Goal: Task Accomplishment & Management: Manage account settings

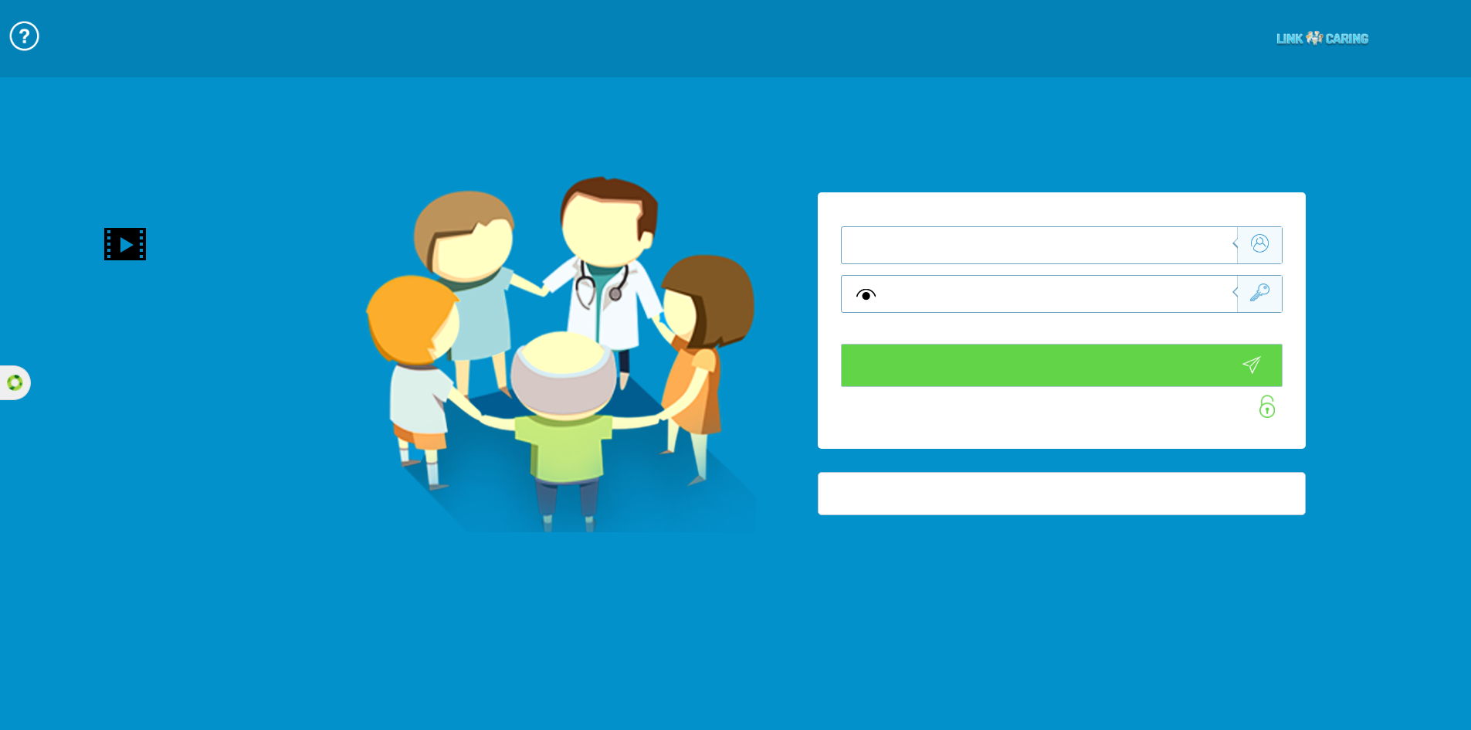
click at [1056, 260] on input "text" at bounding box center [1063, 245] width 348 height 36
type input "התחבר עכשיו"
type input "עדיין לא? צור חשבון!"
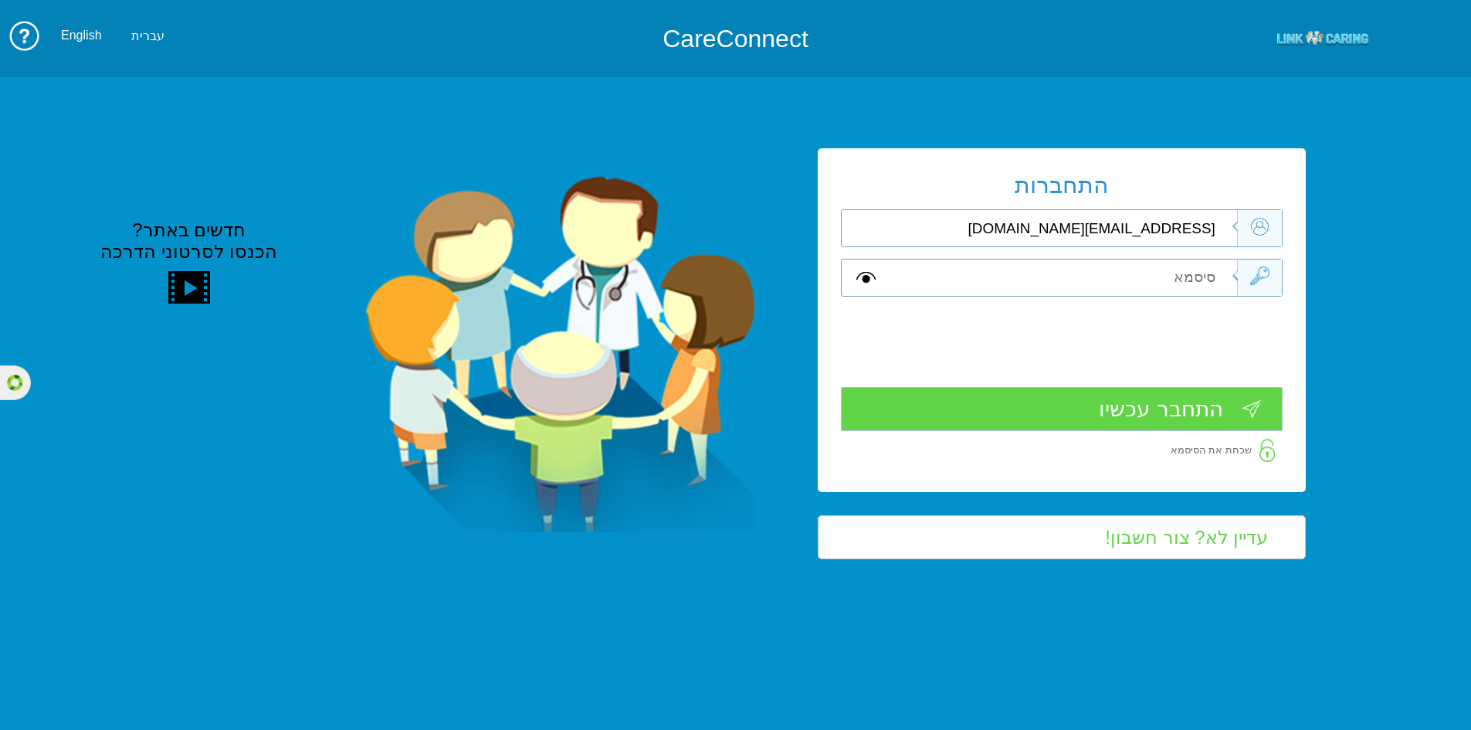
type input "[EMAIL_ADDRESS][DOMAIN_NAME]"
type input "L"
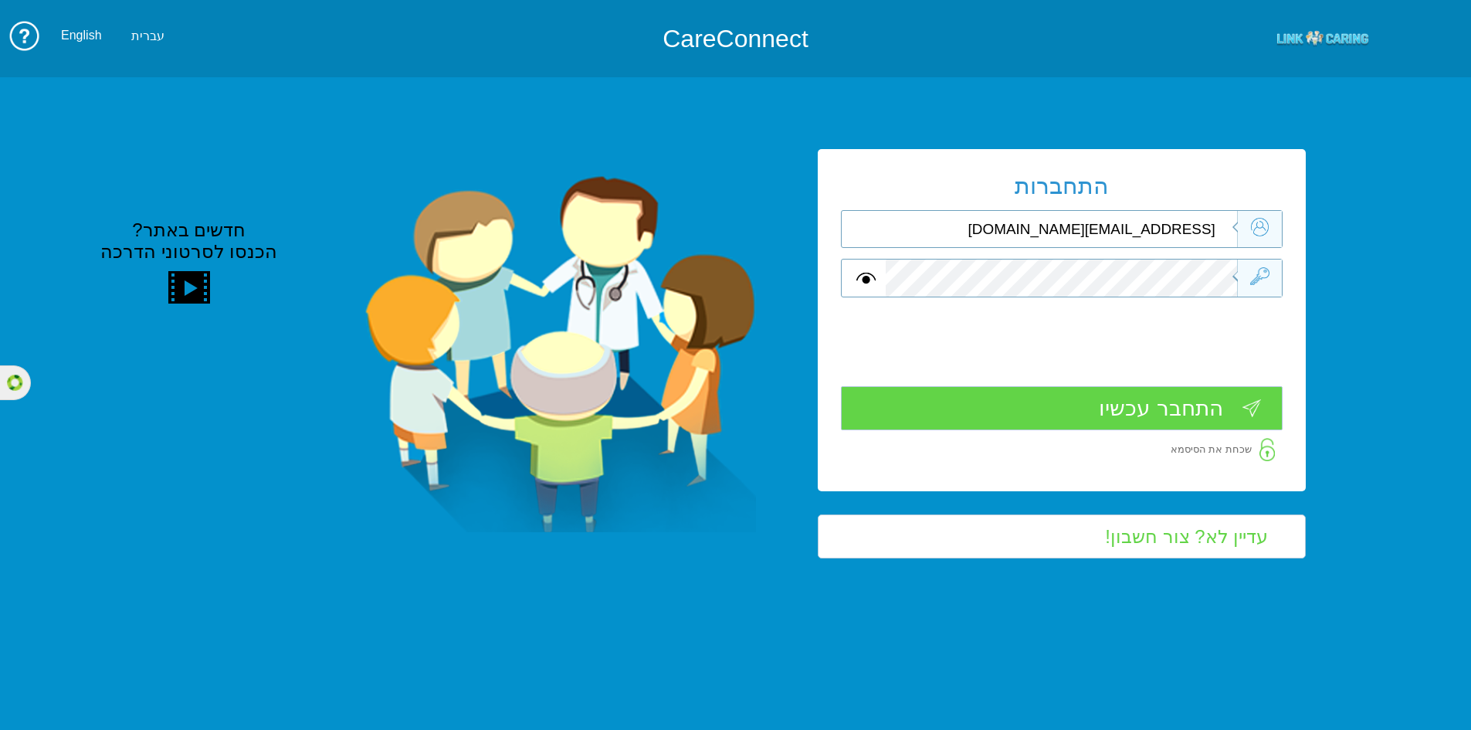
click at [1130, 408] on input "התחבר עכשיו" at bounding box center [1062, 408] width 442 height 44
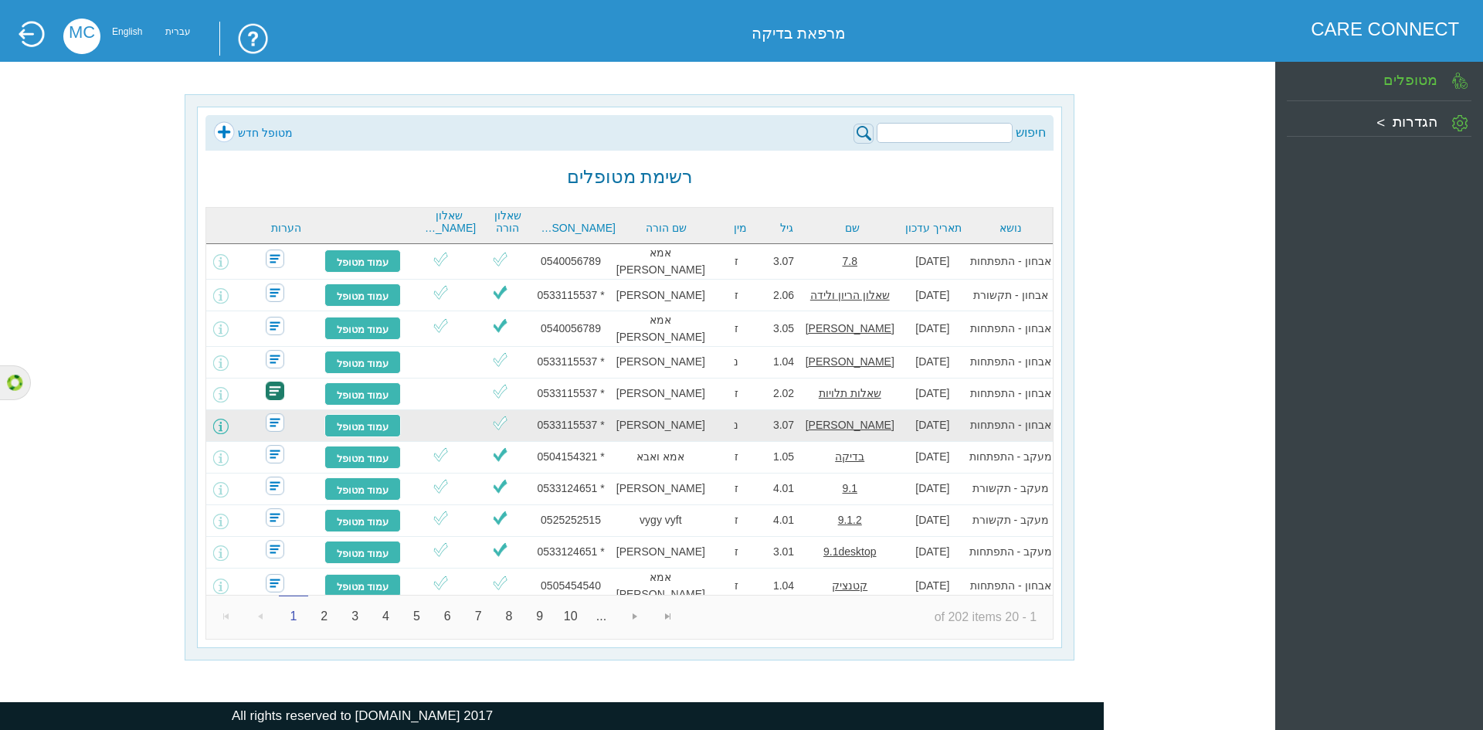
click at [229, 419] on span at bounding box center [220, 426] width 15 height 15
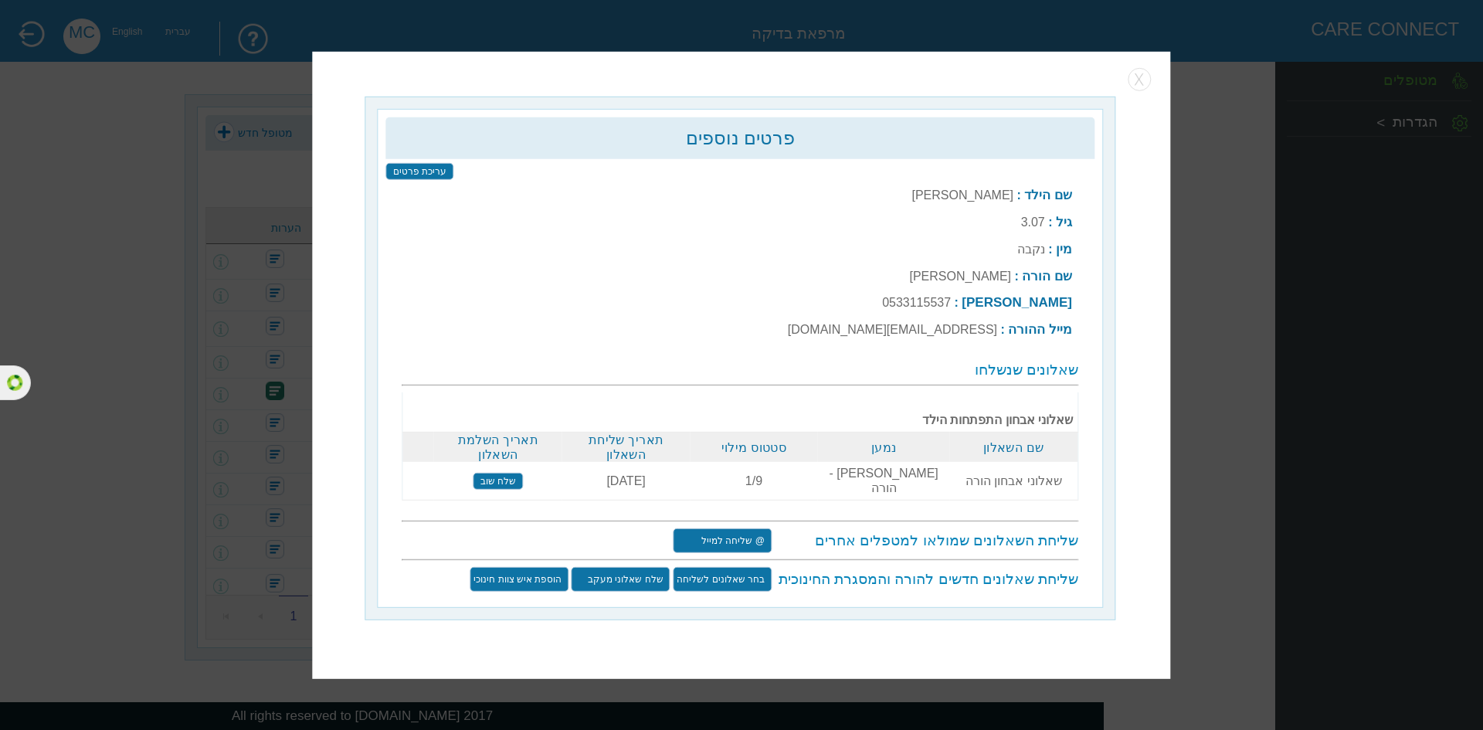
click at [883, 333] on td "מייל ההורה : sarag@yopmail.com" at bounding box center [929, 329] width 293 height 25
click at [500, 473] on input "שלח שוב" at bounding box center [497, 480] width 49 height 17
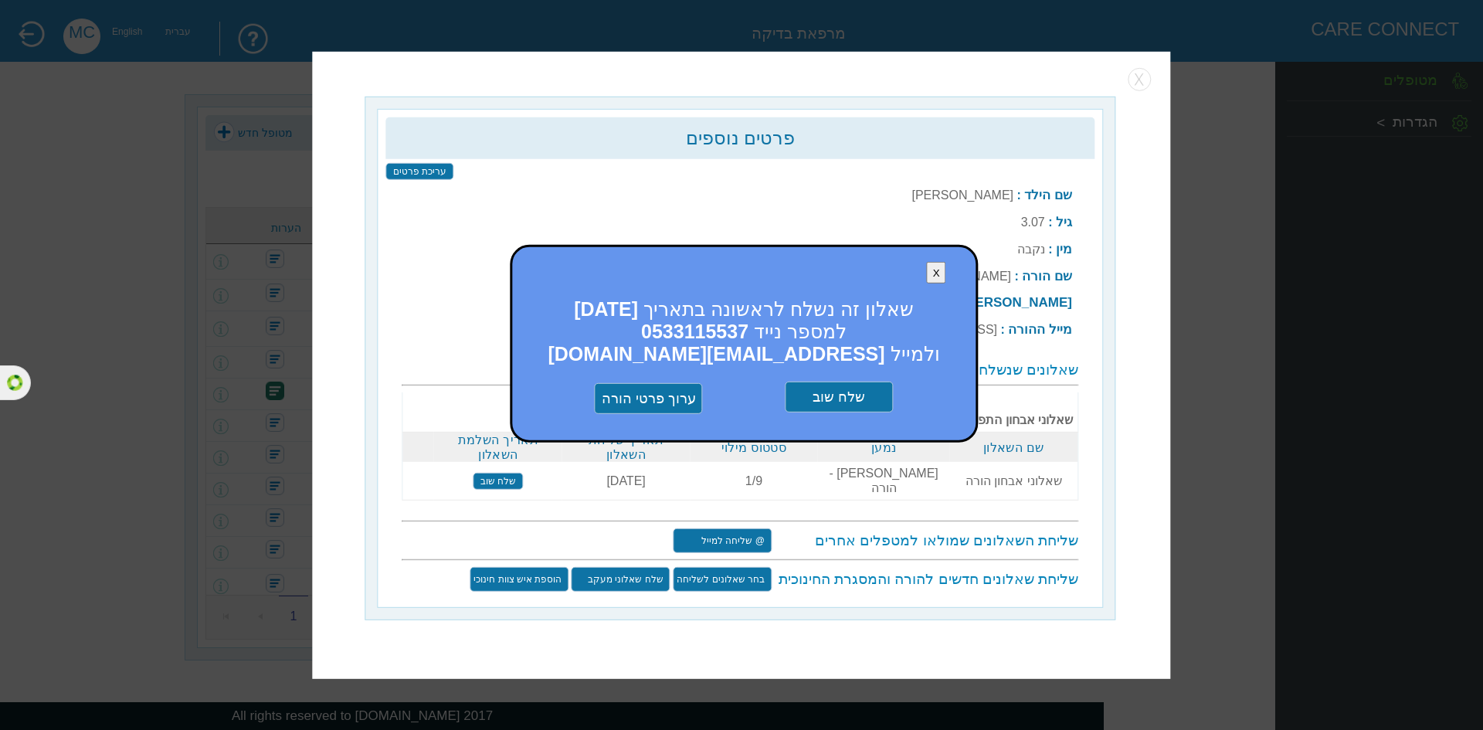
click at [856, 392] on input "שלח שוב" at bounding box center [839, 396] width 108 height 31
